Goal: Task Accomplishment & Management: Use online tool/utility

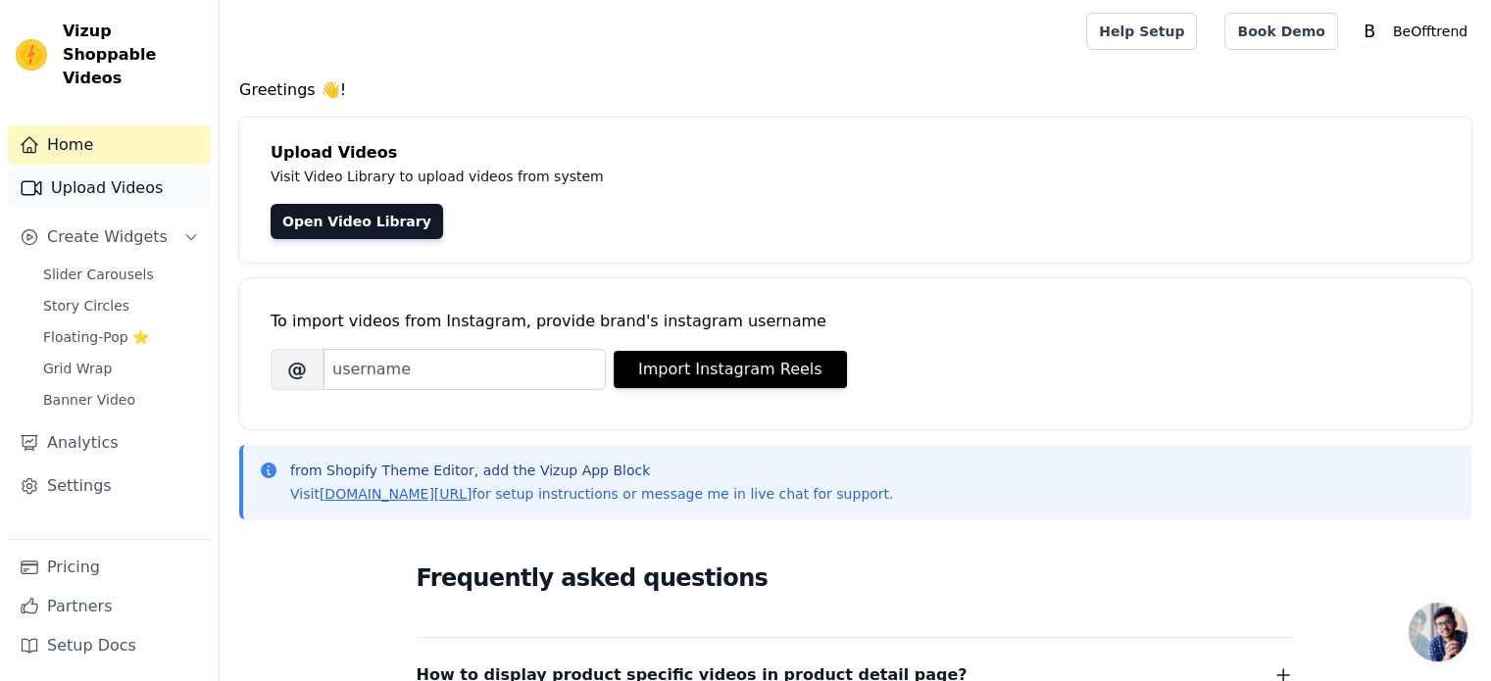
click at [97, 169] on link "Upload Videos" at bounding box center [109, 188] width 203 height 39
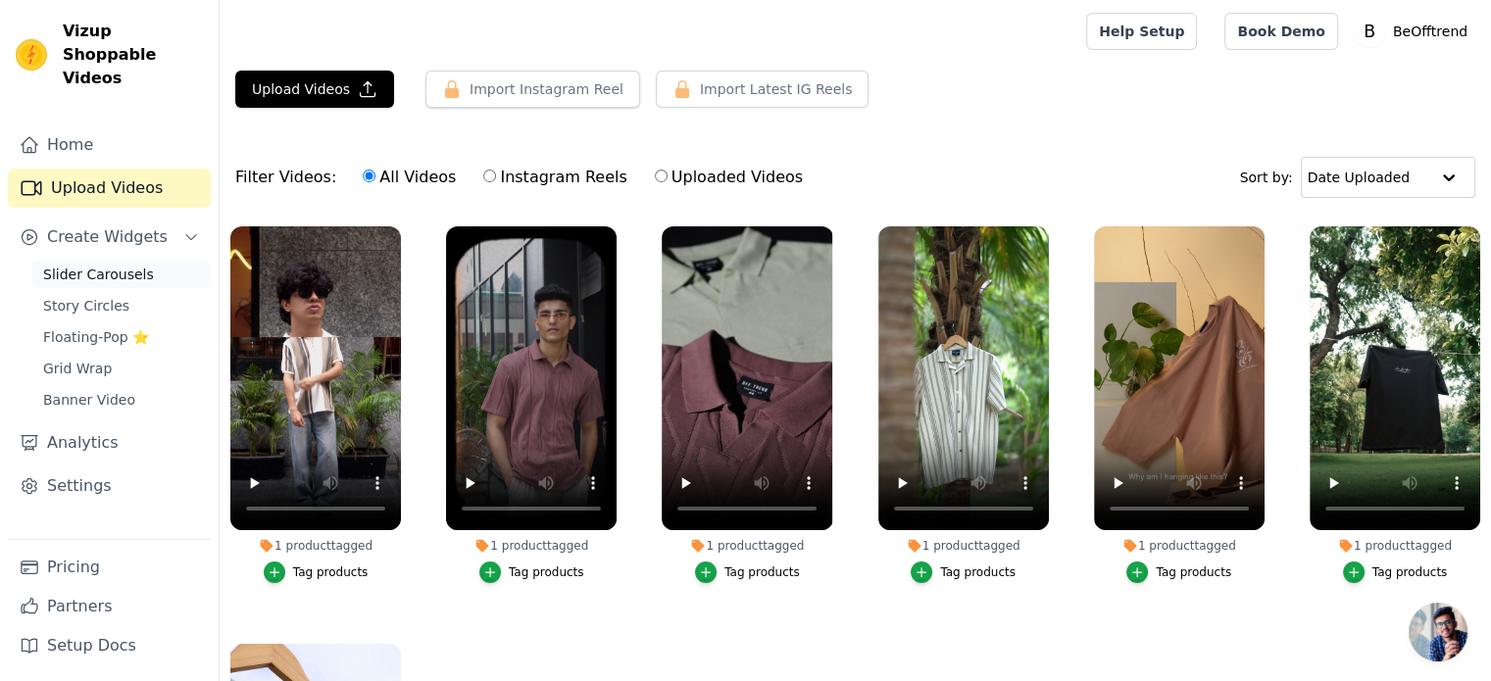
click at [107, 265] on span "Slider Carousels" at bounding box center [98, 275] width 111 height 20
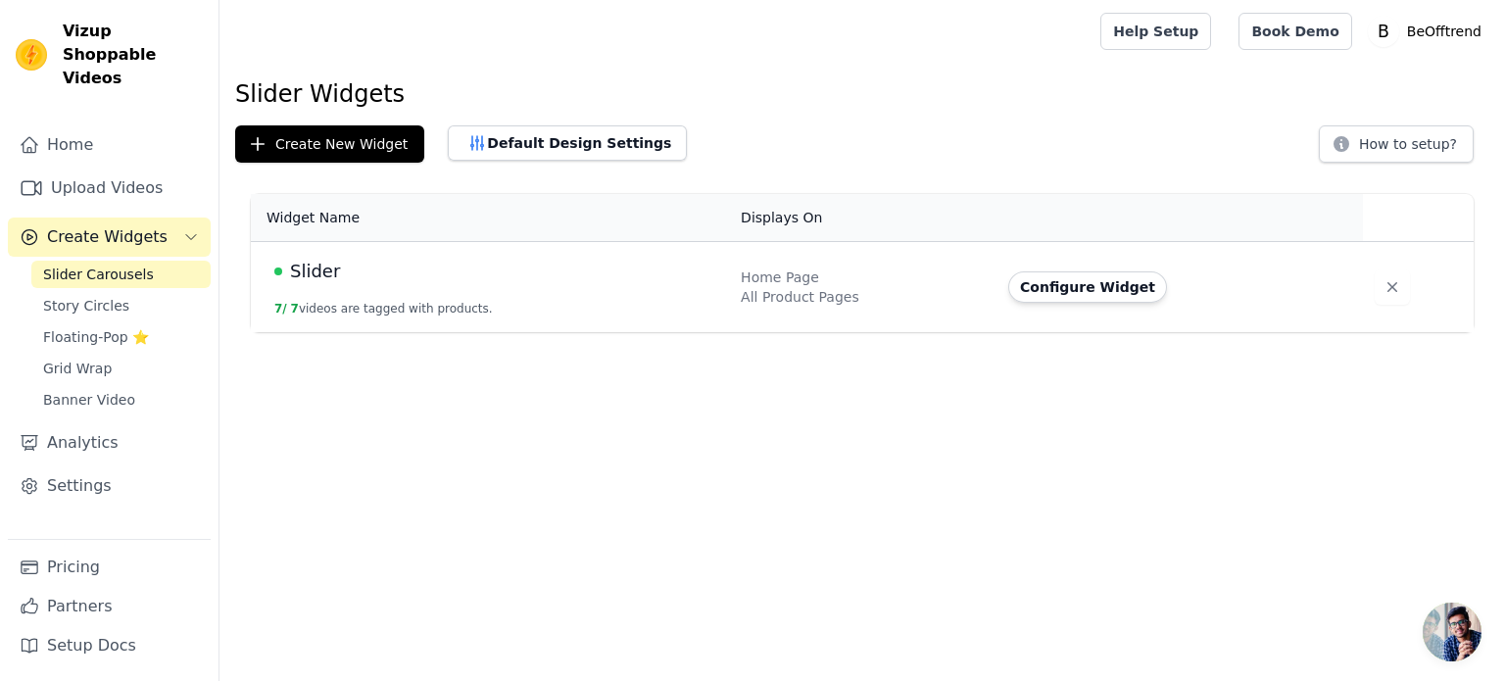
click at [419, 289] on td "Slider 7 / 7 videos are tagged with products." at bounding box center [490, 287] width 478 height 91
click at [1090, 279] on button "Configure Widget" at bounding box center [1087, 286] width 159 height 31
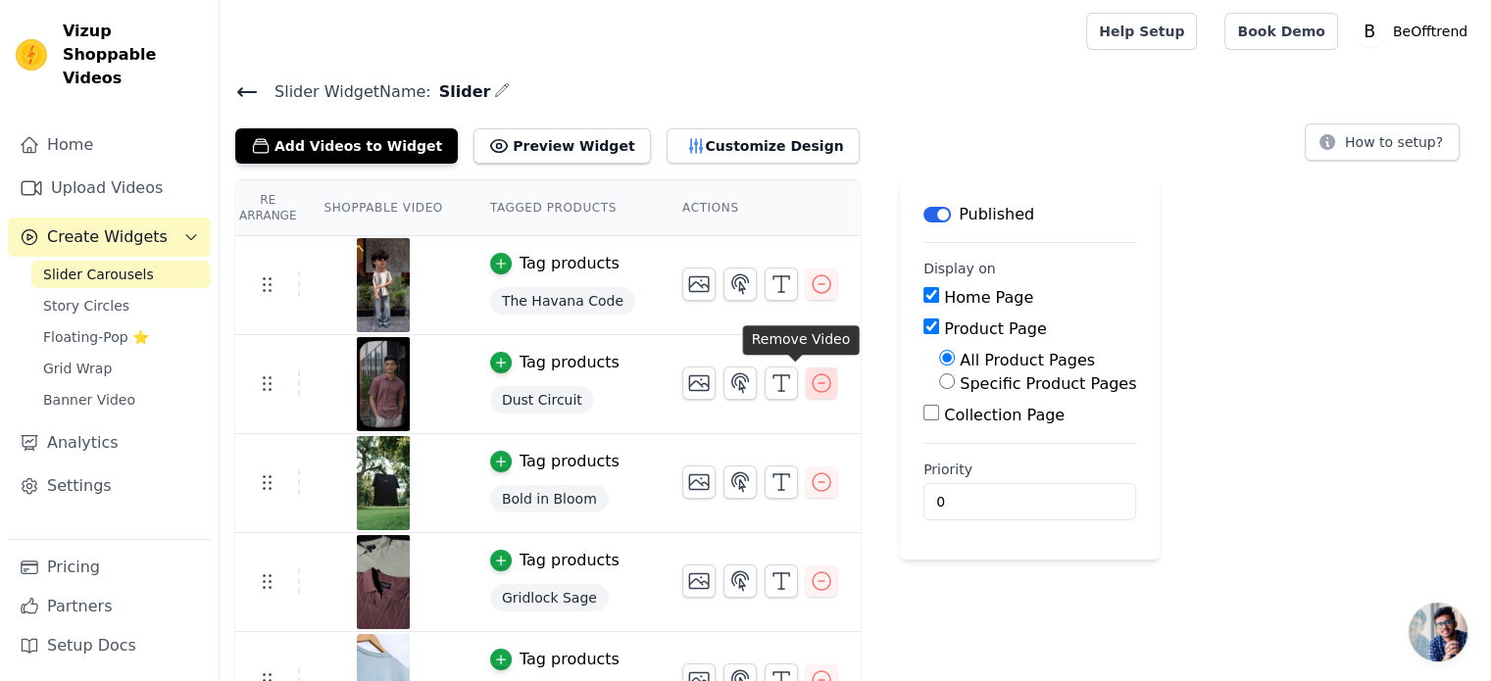
click at [810, 382] on icon "button" at bounding box center [822, 383] width 24 height 24
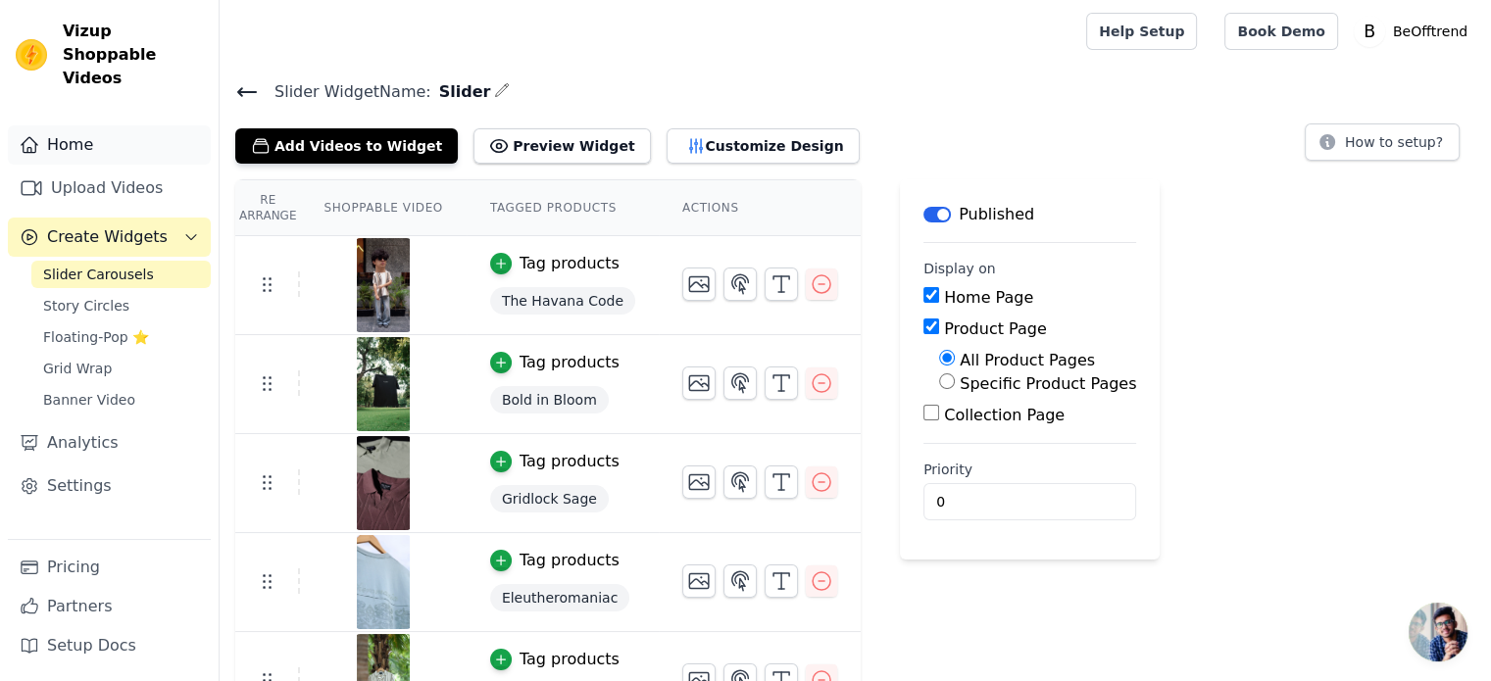
click at [33, 137] on icon "Sidebar" at bounding box center [30, 144] width 16 height 15
